Goal: Transaction & Acquisition: Book appointment/travel/reservation

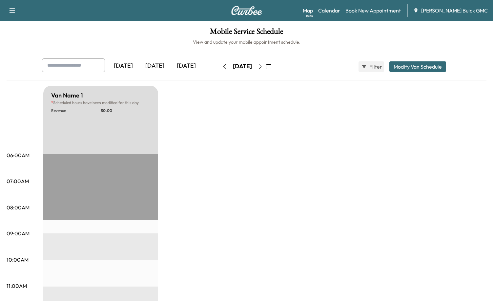
click at [381, 8] on link "Book New Appointment" at bounding box center [372, 11] width 55 height 8
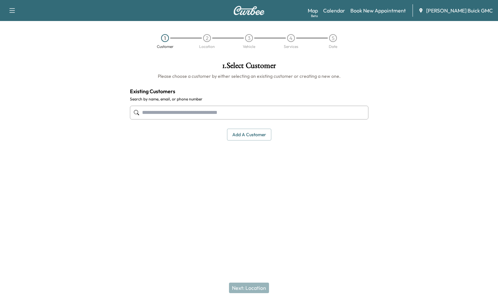
click at [232, 105] on div at bounding box center [249, 113] width 238 height 22
click at [399, 6] on div "Map Beta Calendar Book New Appointment [PERSON_NAME] GMC" at bounding box center [400, 10] width 185 height 12
click at [400, 11] on link "Book New Appointment" at bounding box center [377, 11] width 55 height 8
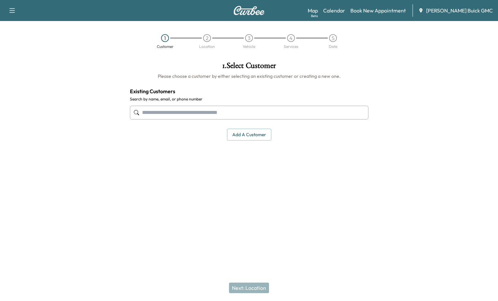
drag, startPoint x: 402, startPoint y: 79, endPoint x: 398, endPoint y: 91, distance: 12.2
click at [402, 83] on div at bounding box center [435, 131] width 125 height 151
click at [235, 117] on input "text" at bounding box center [249, 113] width 238 height 14
click at [389, 4] on div "Map Beta Calendar Book New Appointment [PERSON_NAME] GMC" at bounding box center [400, 10] width 185 height 12
click at [342, 7] on link "Calendar" at bounding box center [334, 11] width 22 height 8
